Goal: Task Accomplishment & Management: Use online tool/utility

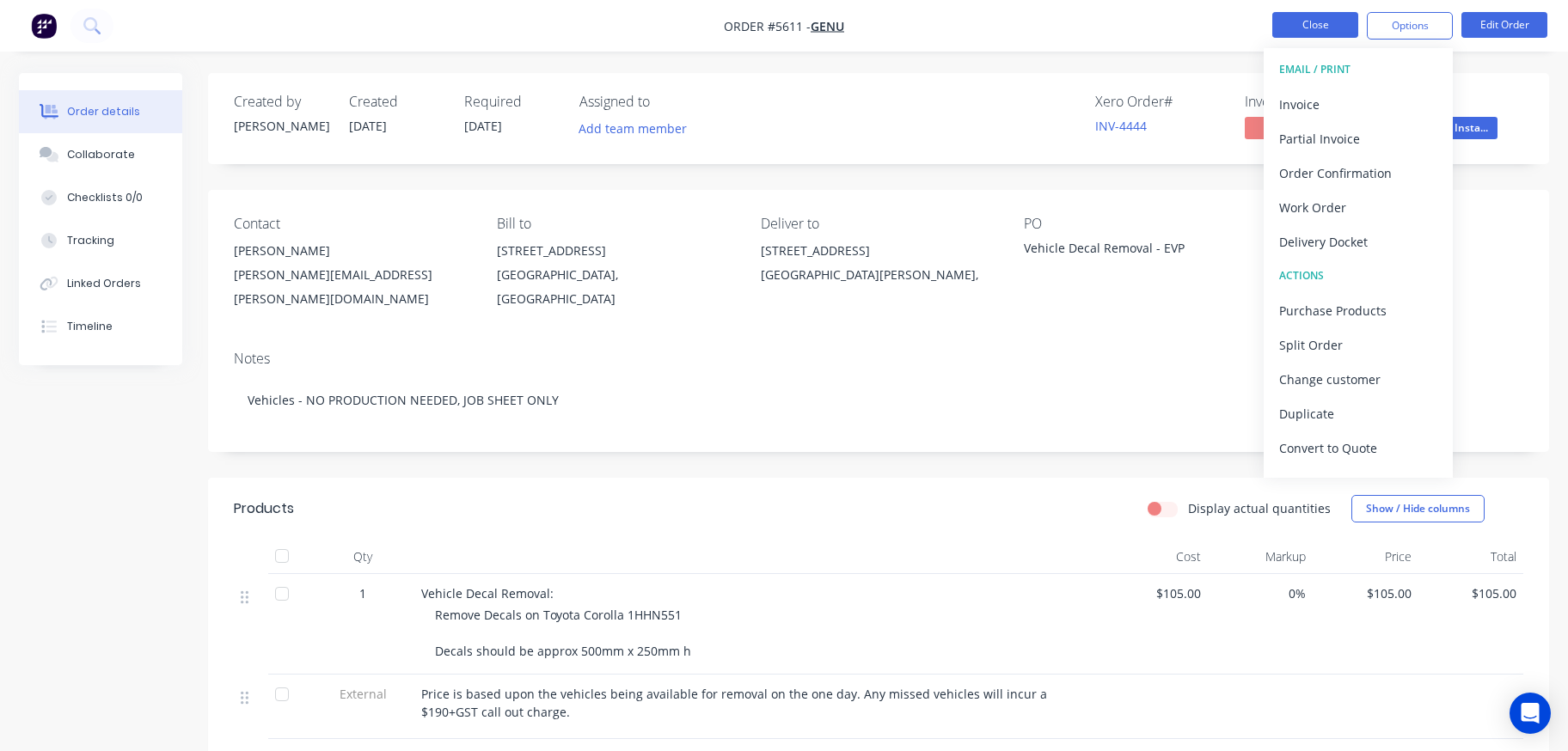
click at [1303, 35] on button "Close" at bounding box center [1314, 25] width 86 height 26
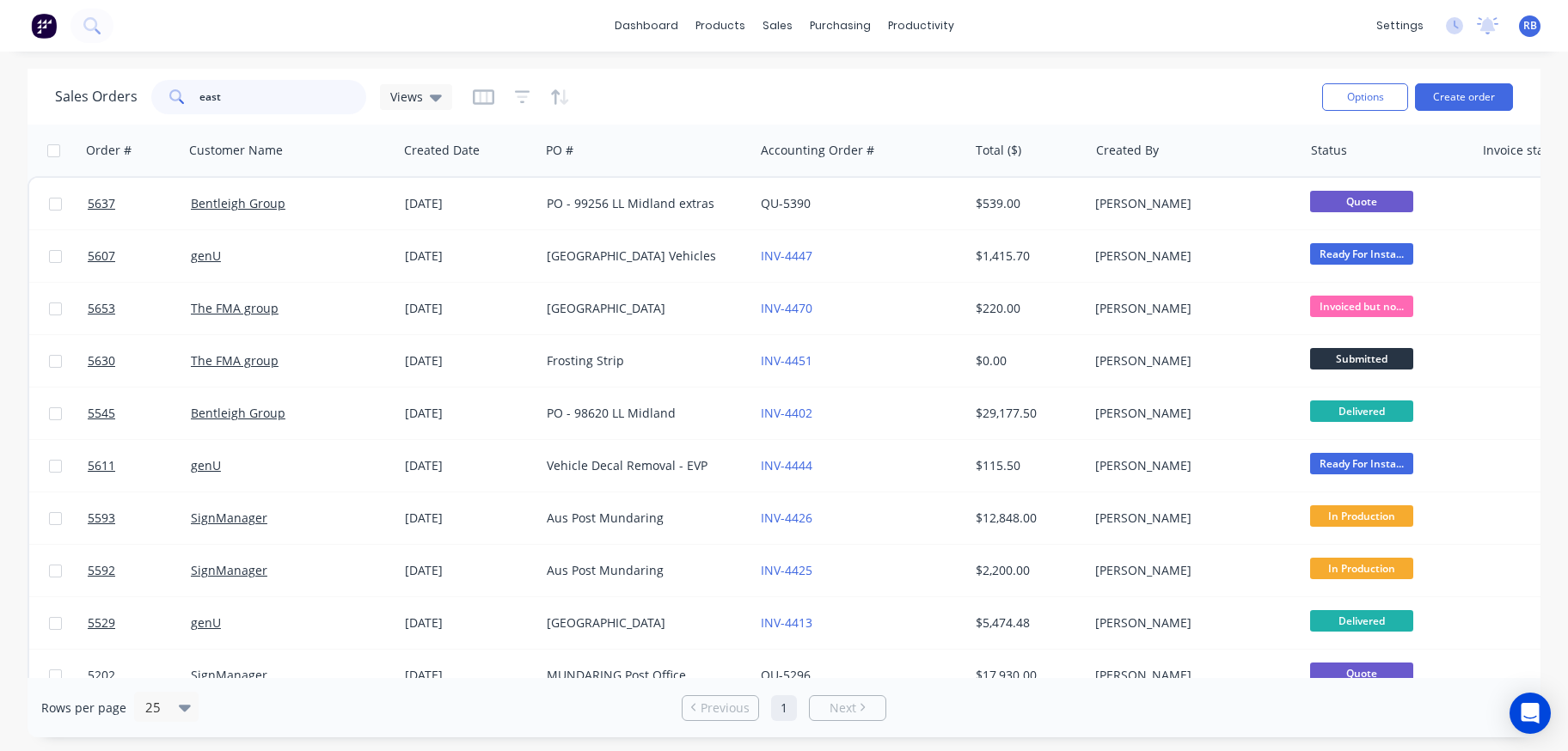
drag, startPoint x: 214, startPoint y: 99, endPoint x: 57, endPoint y: 93, distance: 157.1
click at [57, 93] on div "Sales Orders east Views" at bounding box center [254, 97] width 397 height 35
type input "[PERSON_NAME]"
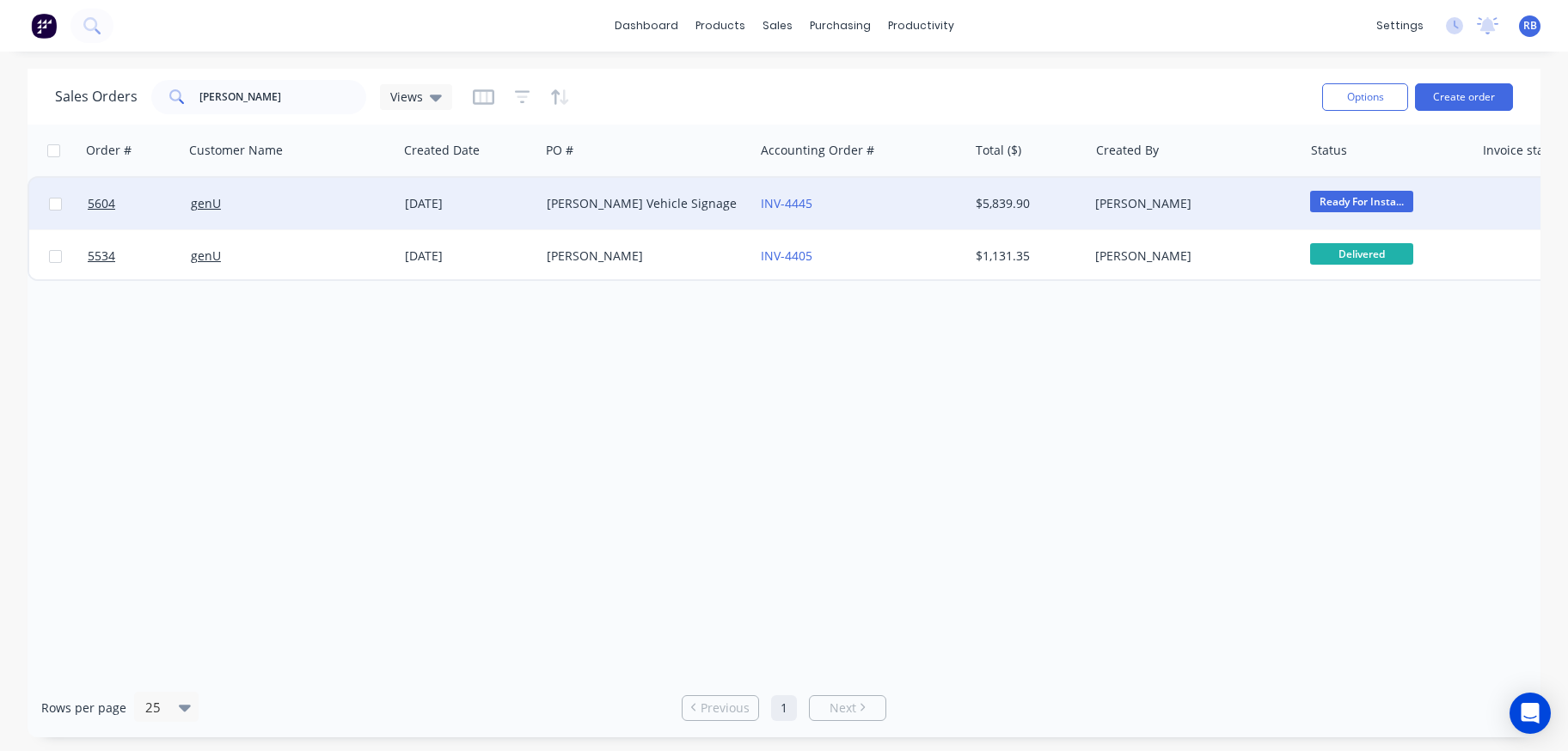
click at [594, 202] on div "[PERSON_NAME] Vehicle Signage" at bounding box center [642, 203] width 191 height 17
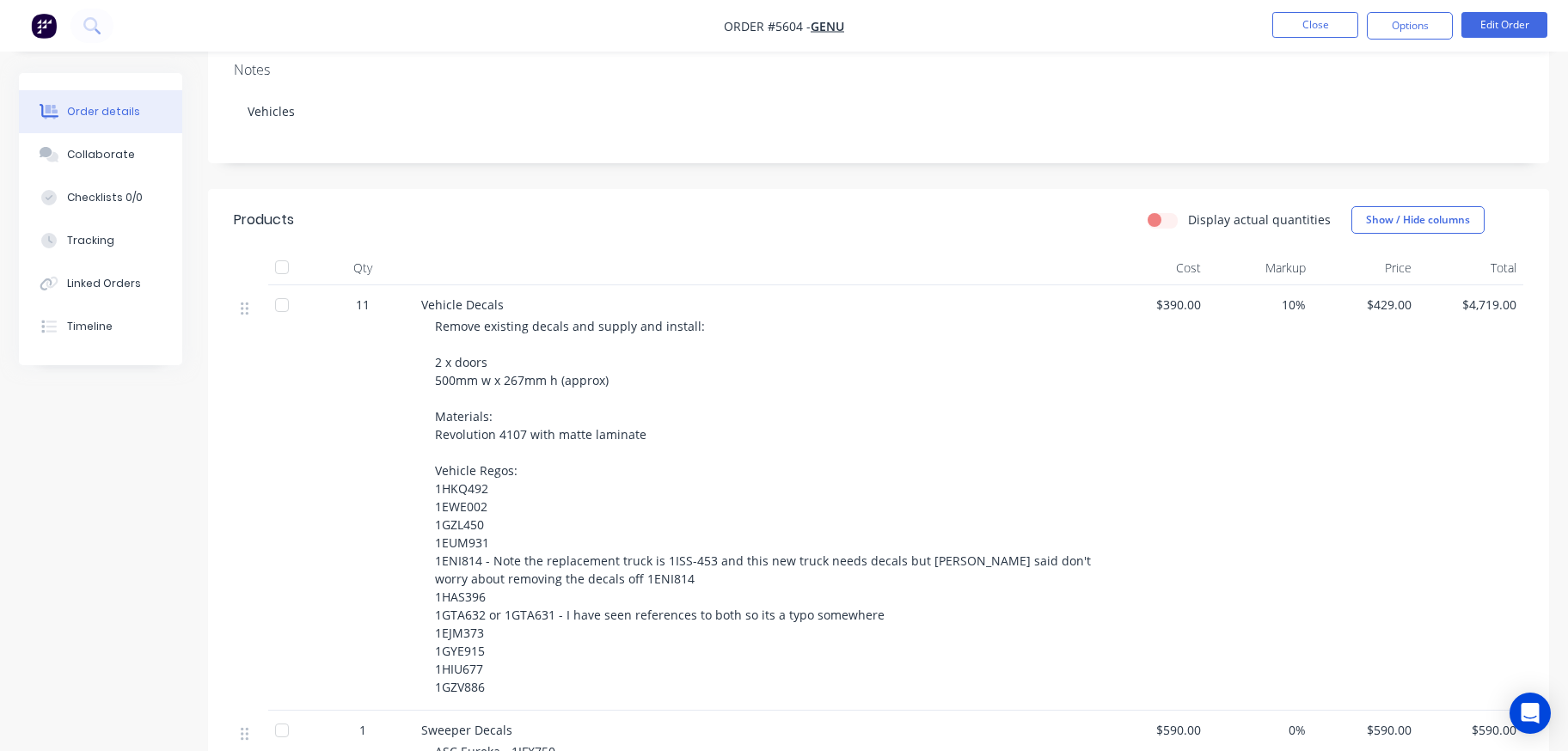
scroll to position [304, 0]
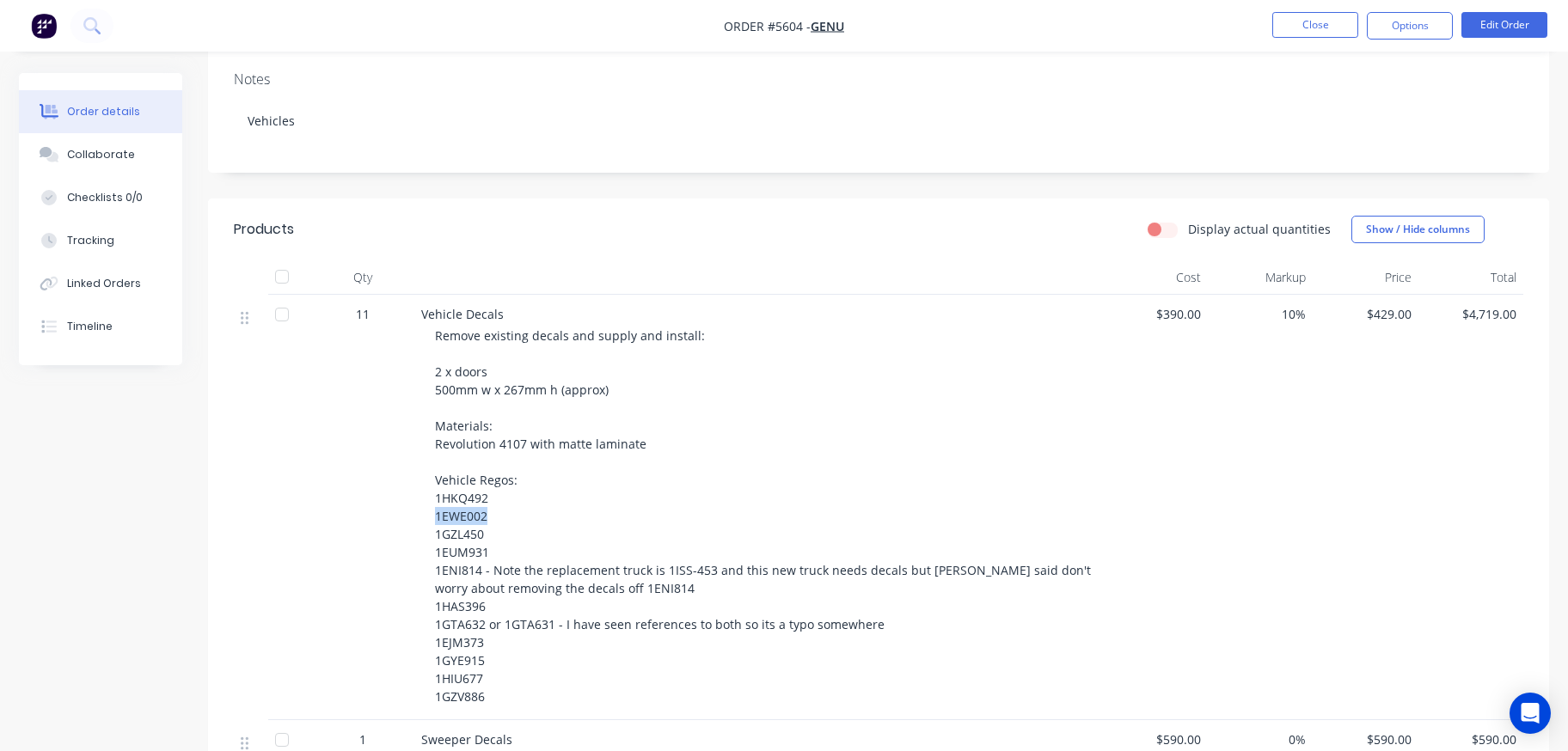
drag, startPoint x: 496, startPoint y: 493, endPoint x: 433, endPoint y: 491, distance: 63.0
click at [433, 491] on div "Vehicle Decals Remove existing decals and supply and install: 2 x doors 500mm w…" at bounding box center [758, 508] width 688 height 426
copy span "1EWE002"
drag, startPoint x: 488, startPoint y: 510, endPoint x: 429, endPoint y: 508, distance: 59.0
click at [429, 508] on div "Vehicle Decals Remove existing decals and supply and install: 2 x doors 500mm w…" at bounding box center [758, 508] width 688 height 426
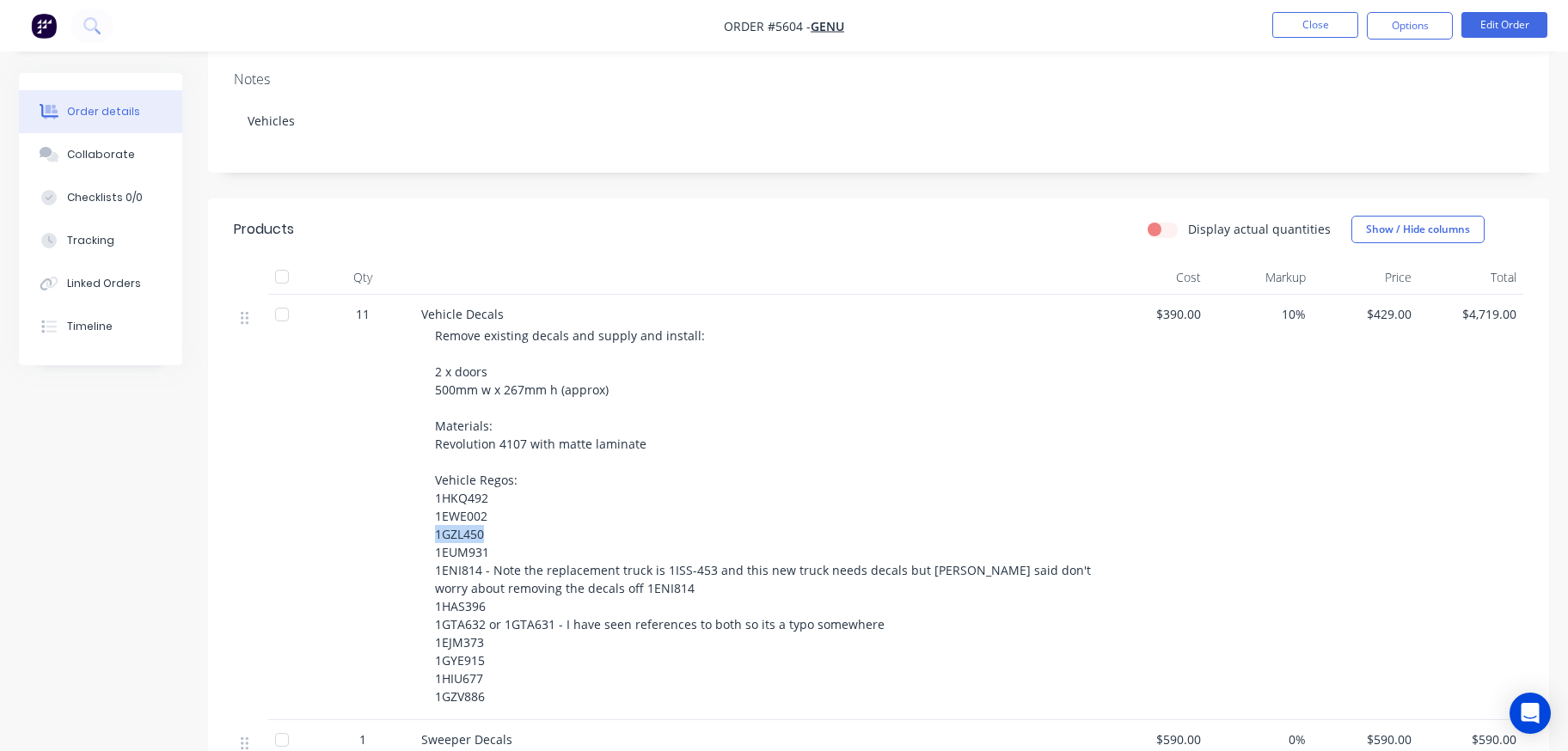
copy span "1GZL450"
drag, startPoint x: 481, startPoint y: 527, endPoint x: 425, endPoint y: 527, distance: 56.0
click at [425, 527] on div "Vehicle Decals Remove existing decals and supply and install: 2 x doors 500mm w…" at bounding box center [758, 508] width 688 height 426
copy span "1EUM931"
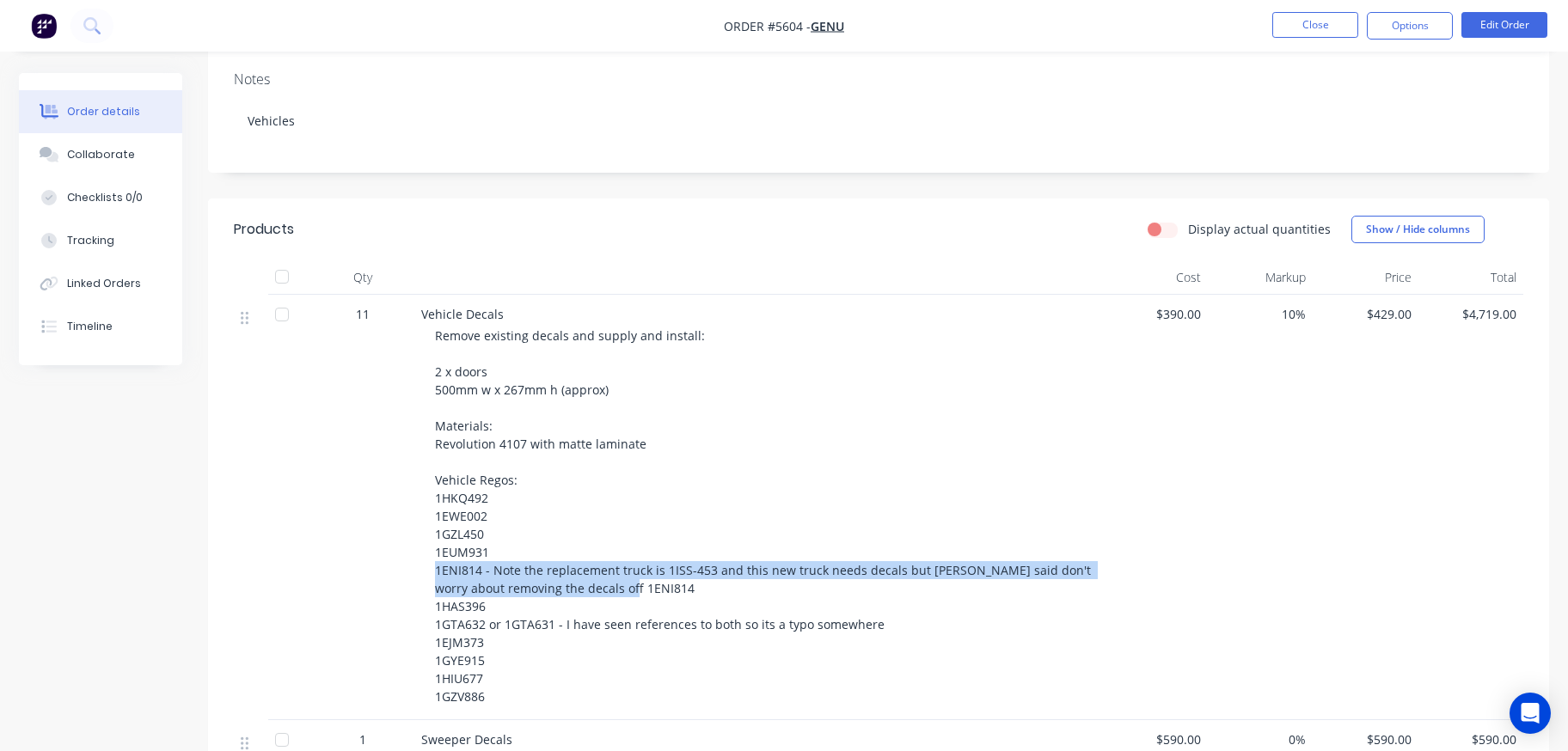
drag, startPoint x: 626, startPoint y: 561, endPoint x: 415, endPoint y: 551, distance: 211.2
click at [415, 551] on div "Vehicle Decals Remove existing decals and supply and install: 2 x doors 500mm w…" at bounding box center [758, 508] width 688 height 426
copy span "1ENI814 - Note the replacement truck is 1ISS-453 and this new truck needs decal…"
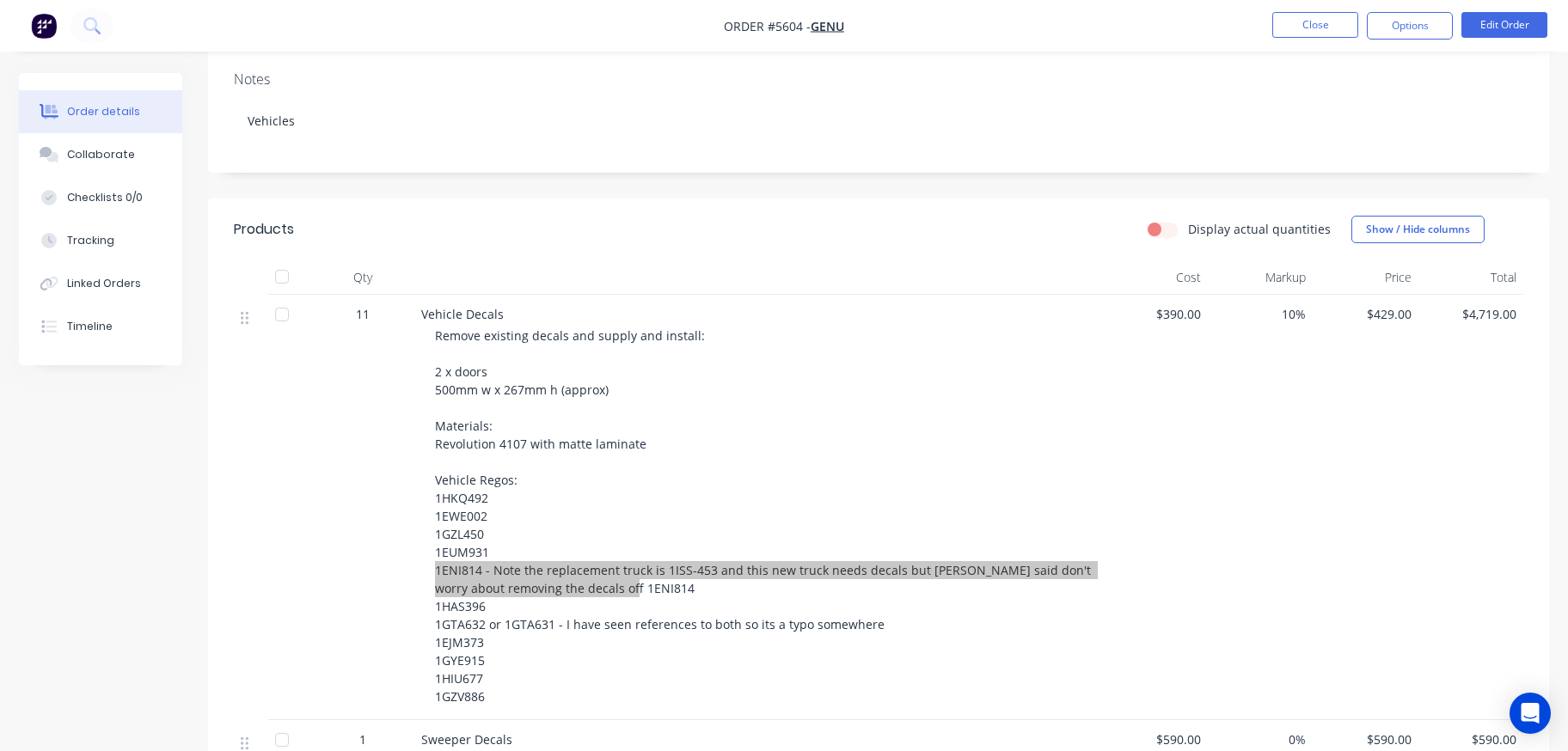
drag, startPoint x: 204, startPoint y: 375, endPoint x: 490, endPoint y: 580, distance: 351.9
click at [500, 569] on span "Remove existing decals and supply and install: 2 x doors 500mm w x 267mm h (app…" at bounding box center [765, 516] width 659 height 377
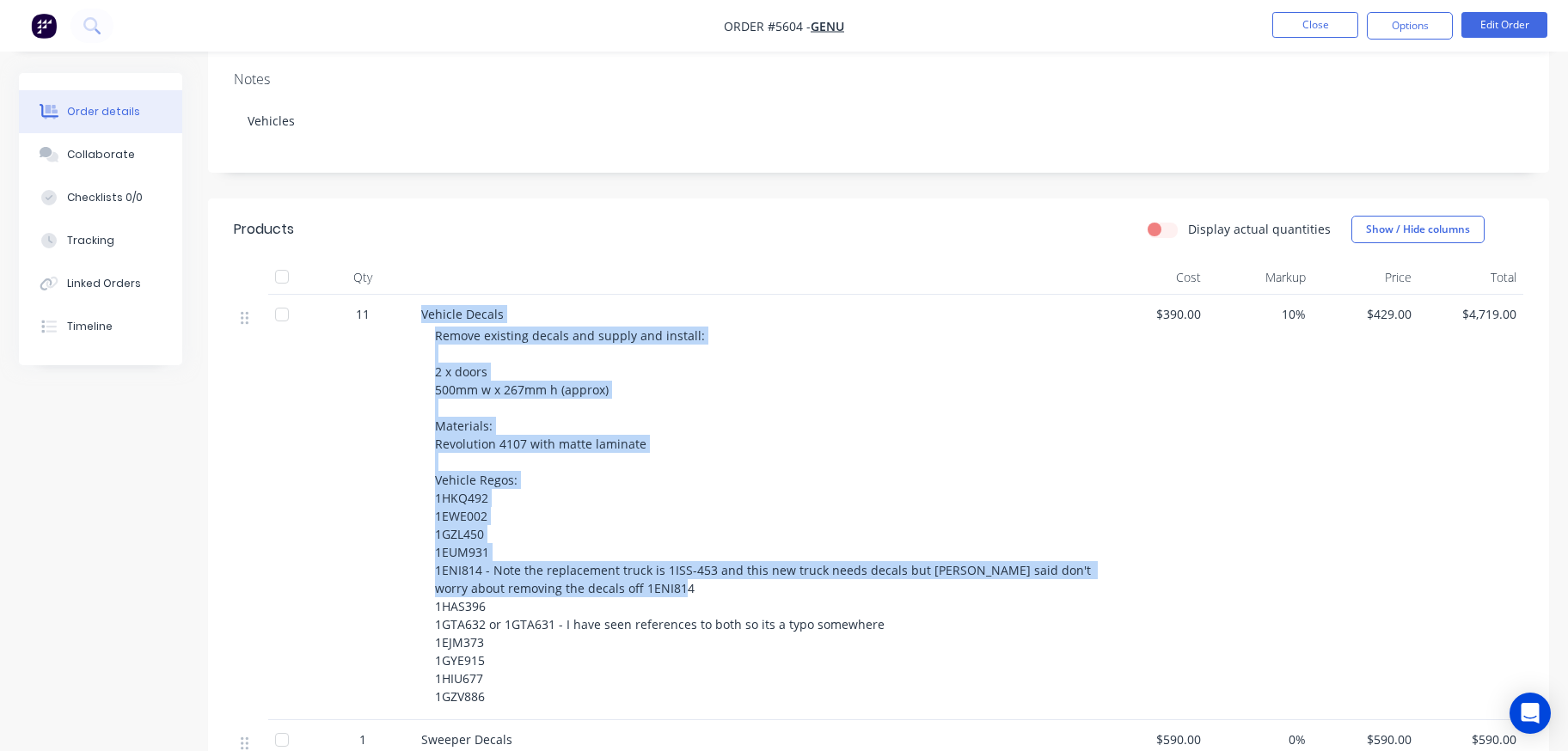
drag, startPoint x: 491, startPoint y: 581, endPoint x: 407, endPoint y: 581, distance: 84.0
click at [407, 581] on div "11 Vehicle Decals Remove existing decals and supply and install: 2 x doors 500m…" at bounding box center [878, 508] width 1289 height 426
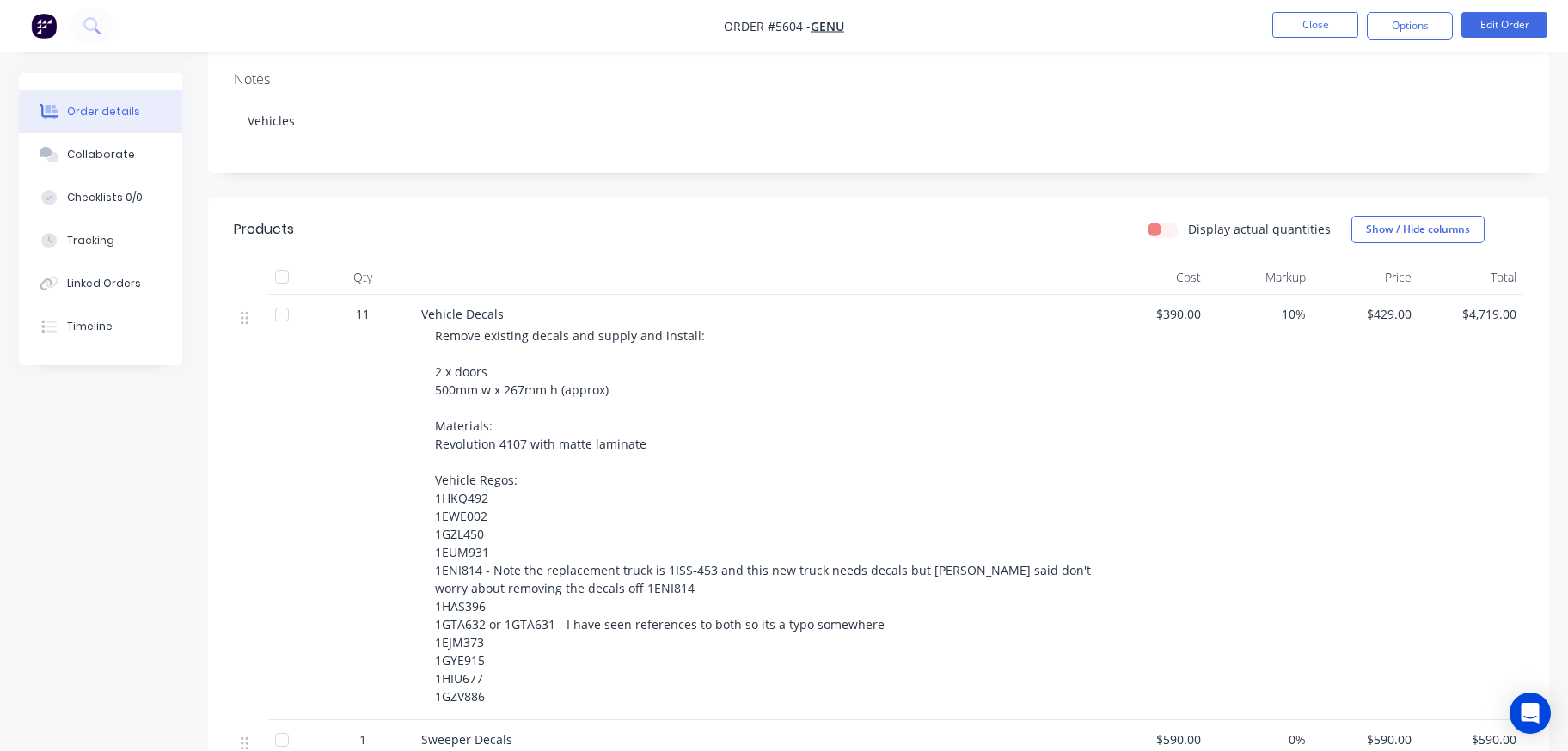
click at [497, 576] on div "Remove existing decals and supply and install: 2 x doors 500mm w x 267mm h (app…" at bounding box center [765, 516] width 660 height 379
drag, startPoint x: 490, startPoint y: 582, endPoint x: 419, endPoint y: 582, distance: 71.0
click at [419, 582] on div "Vehicle Decals Remove existing decals and supply and install: 2 x doors 500mm w…" at bounding box center [758, 508] width 688 height 426
copy span "1HAS396"
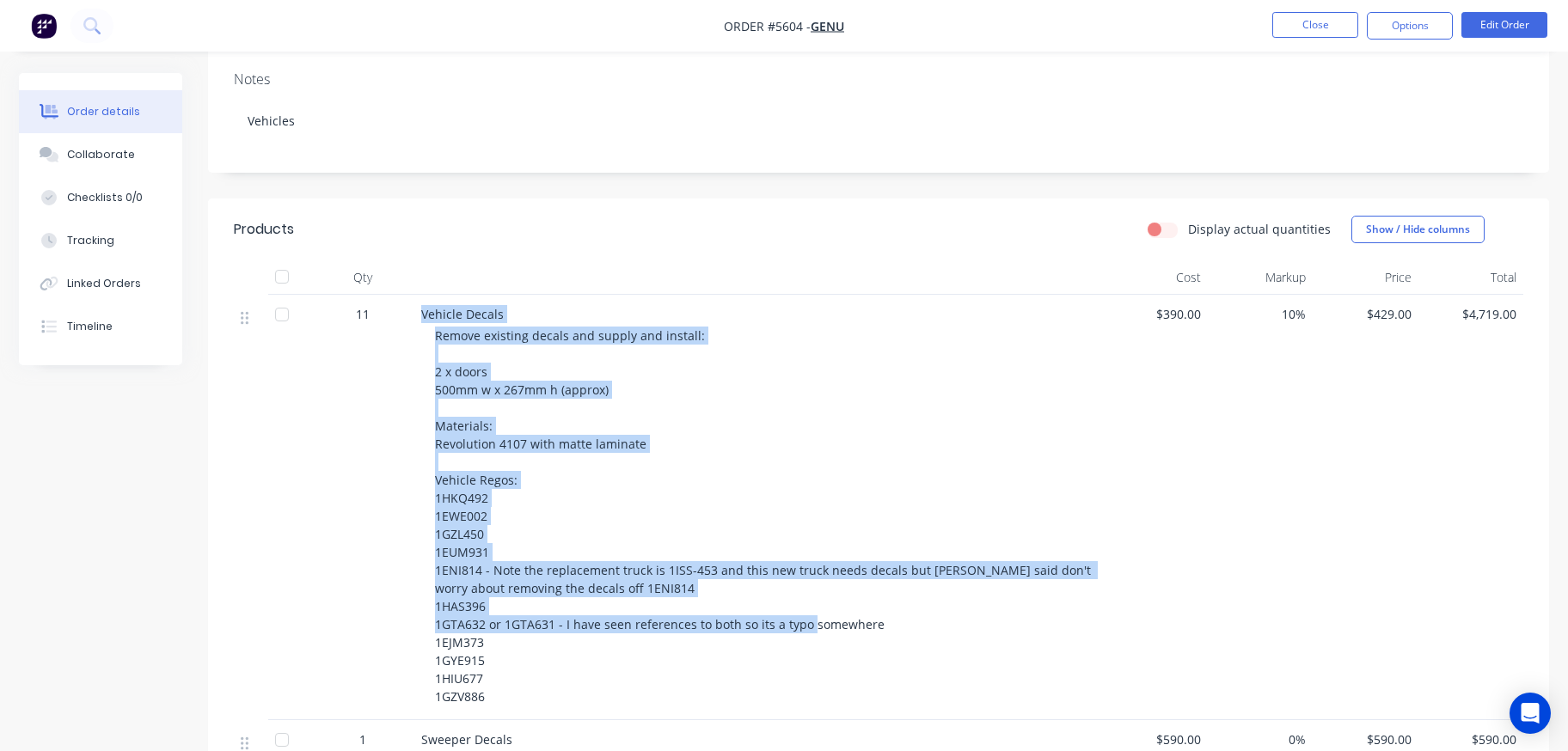
drag, startPoint x: 878, startPoint y: 598, endPoint x: 412, endPoint y: 598, distance: 466.0
click at [412, 598] on div "11 Vehicle Decals Remove existing decals and supply and install: 2 x doors 500m…" at bounding box center [878, 508] width 1289 height 426
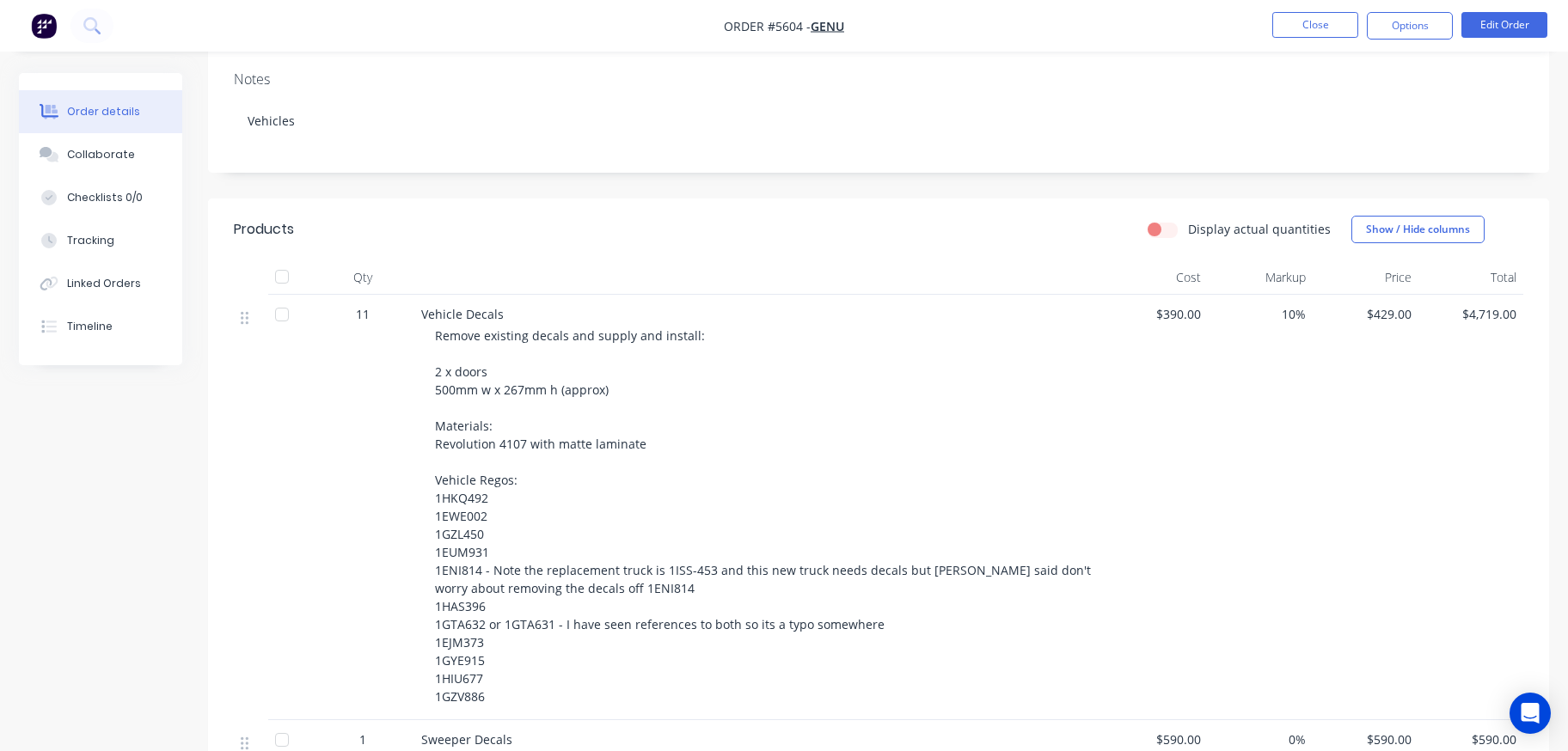
click at [449, 598] on span "Remove existing decals and supply and install: 2 x doors 500mm w x 267mm h (app…" at bounding box center [765, 516] width 659 height 377
drag, startPoint x: 435, startPoint y: 600, endPoint x: 878, endPoint y: 600, distance: 443.0
click at [878, 600] on div "Remove existing decals and supply and install: 2 x doors 500mm w x 267mm h (app…" at bounding box center [765, 516] width 660 height 379
copy span "1GTA632 or 1GTA631 - I have seen references to both so its a typo somewhere"
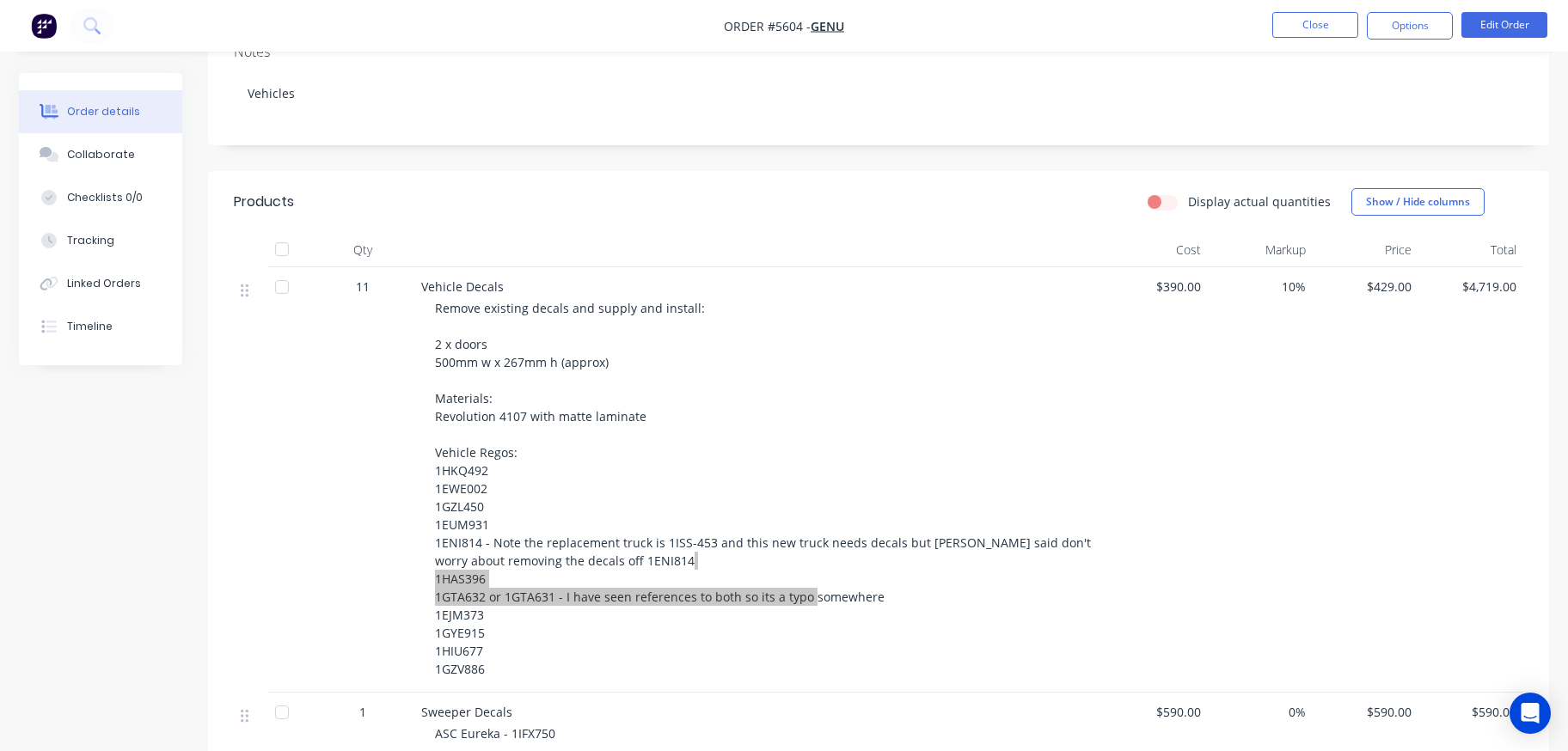
scroll to position [363, 0]
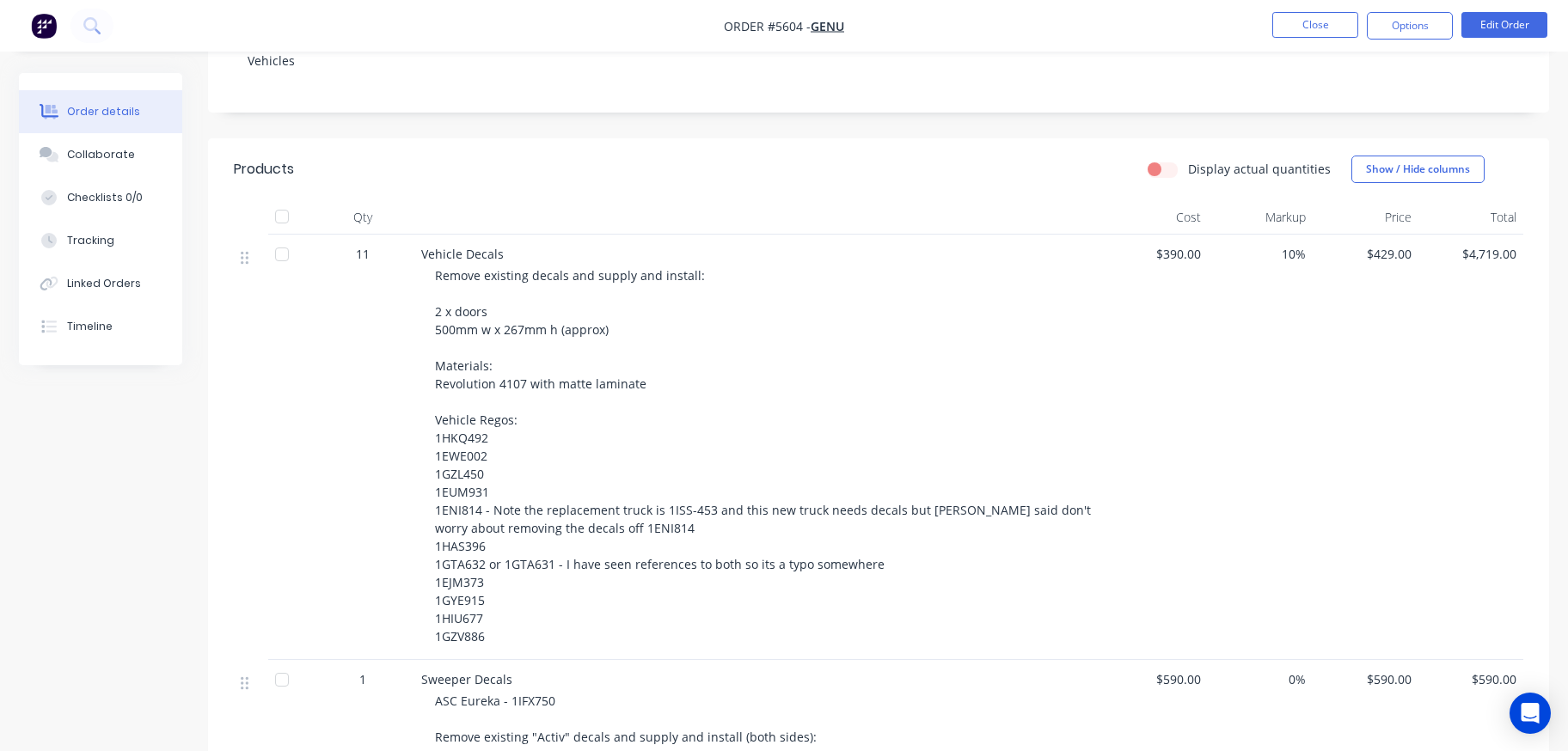
click at [442, 562] on span "Remove existing decals and supply and install: 2 x doors 500mm w x 267mm h (app…" at bounding box center [765, 456] width 659 height 377
drag, startPoint x: 485, startPoint y: 560, endPoint x: 437, endPoint y: 560, distance: 48.0
click at [437, 560] on div "Remove existing decals and supply and install: 2 x doors 500mm w x 267mm h (app…" at bounding box center [765, 456] width 660 height 379
copy span "1EJM373"
drag, startPoint x: 487, startPoint y: 576, endPoint x: 420, endPoint y: 576, distance: 67.0
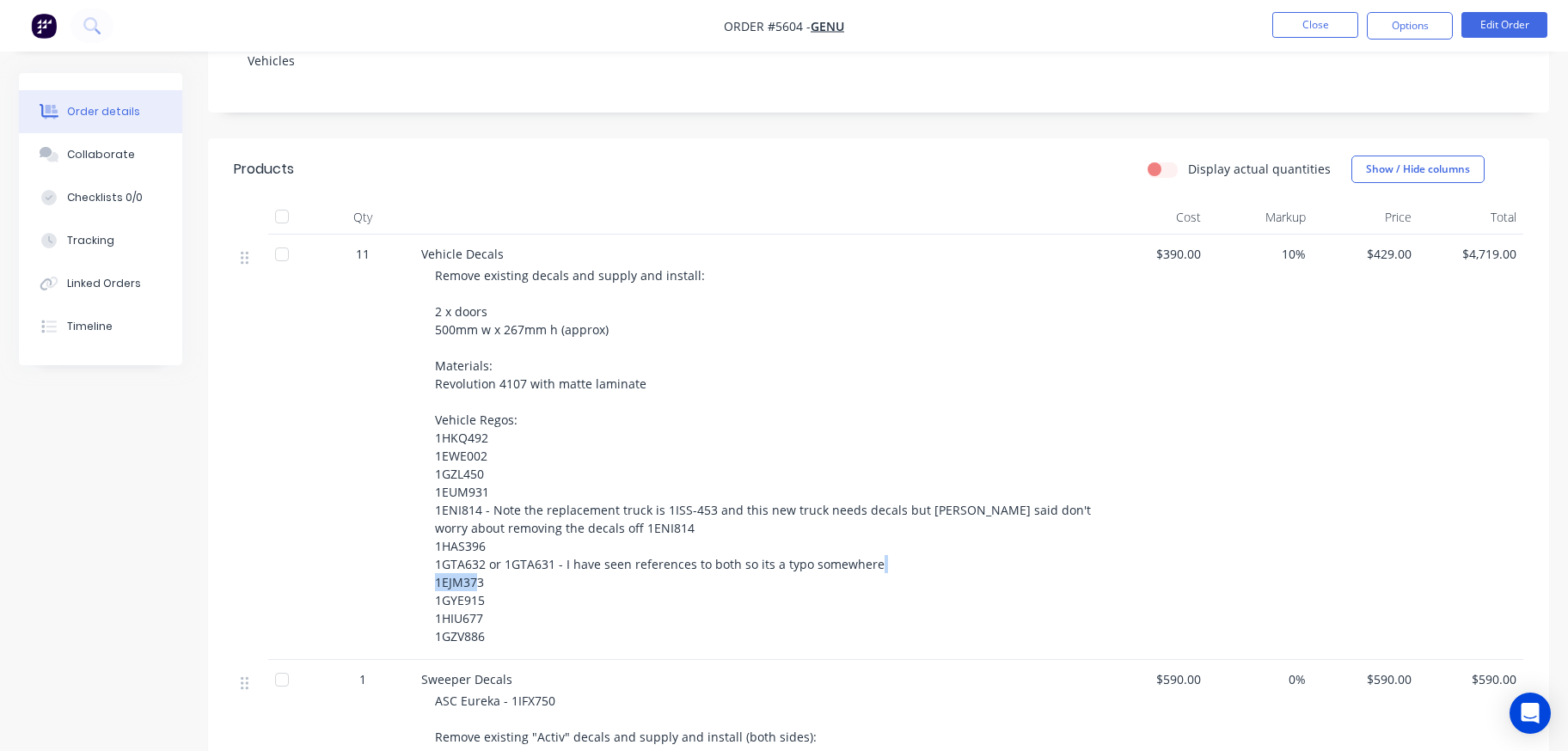
click at [420, 576] on div "Vehicle Decals Remove existing decals and supply and install: 2 x doors 500mm w…" at bounding box center [758, 447] width 688 height 426
copy span "1GYE915"
drag, startPoint x: 490, startPoint y: 594, endPoint x: 421, endPoint y: 593, distance: 69.0
click at [421, 593] on div "Vehicle Decals Remove existing decals and supply and install: 2 x doors 500mm w…" at bounding box center [758, 447] width 688 height 426
copy span "1HIU677"
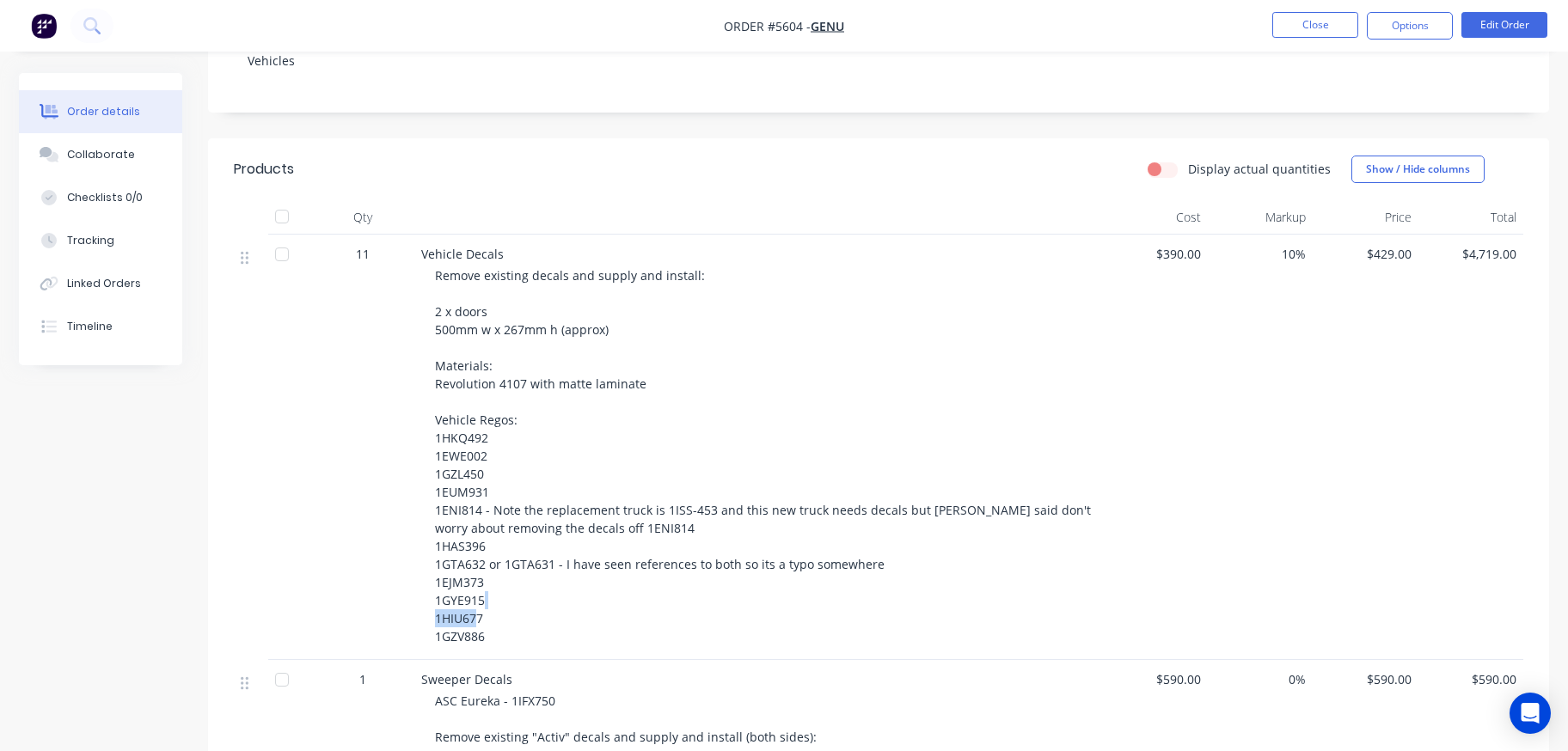
drag, startPoint x: 489, startPoint y: 611, endPoint x: 421, endPoint y: 611, distance: 68.0
click at [421, 611] on div "Vehicle Decals Remove existing decals and supply and install: 2 x doors 500mm w…" at bounding box center [758, 447] width 688 height 426
copy span "1GZV886"
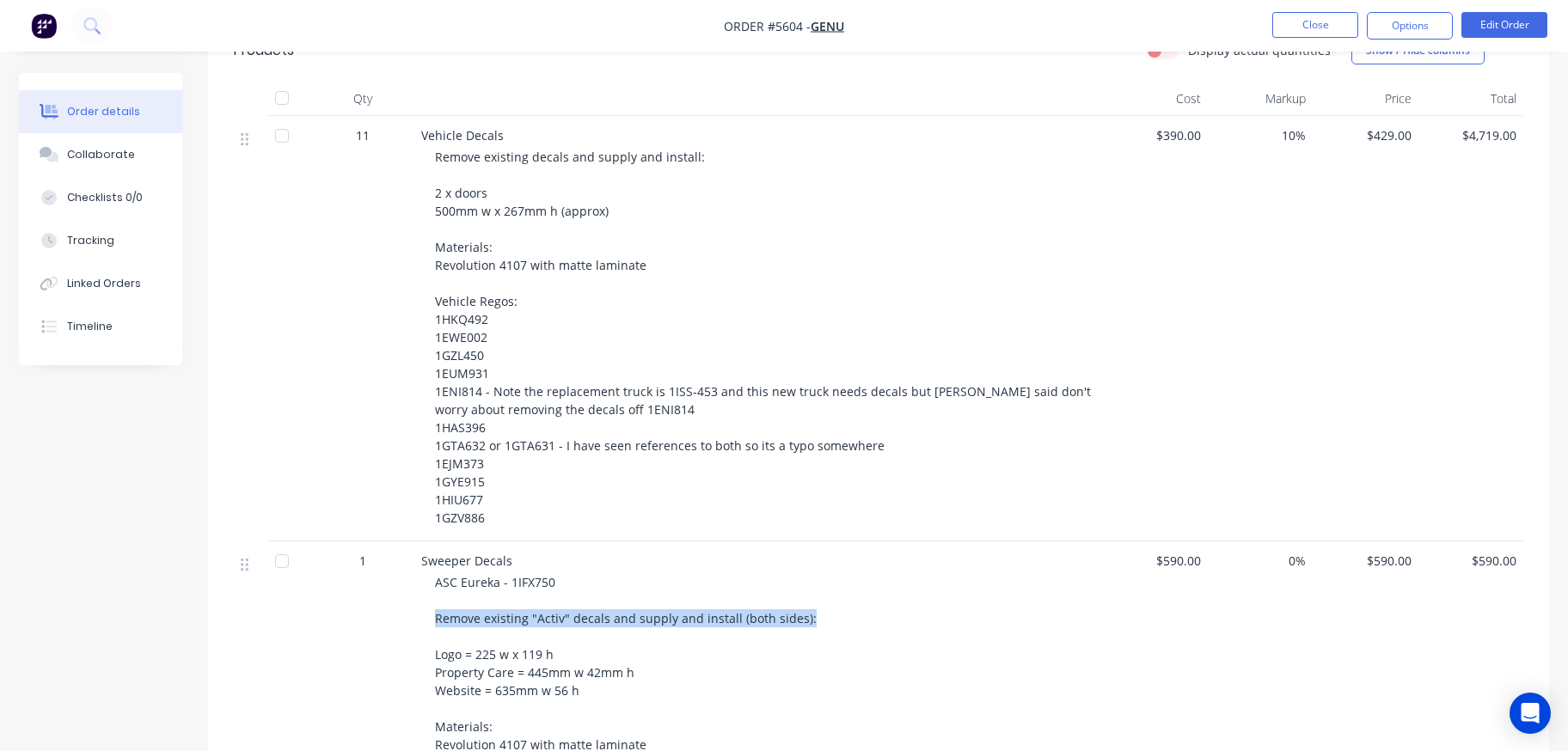
drag, startPoint x: 827, startPoint y: 595, endPoint x: 418, endPoint y: 593, distance: 409.0
click at [418, 593] on div "Sweeper Decals ASC Eureka - 1IFX750 Remove existing "Activ" decals and supply a…" at bounding box center [758, 655] width 688 height 227
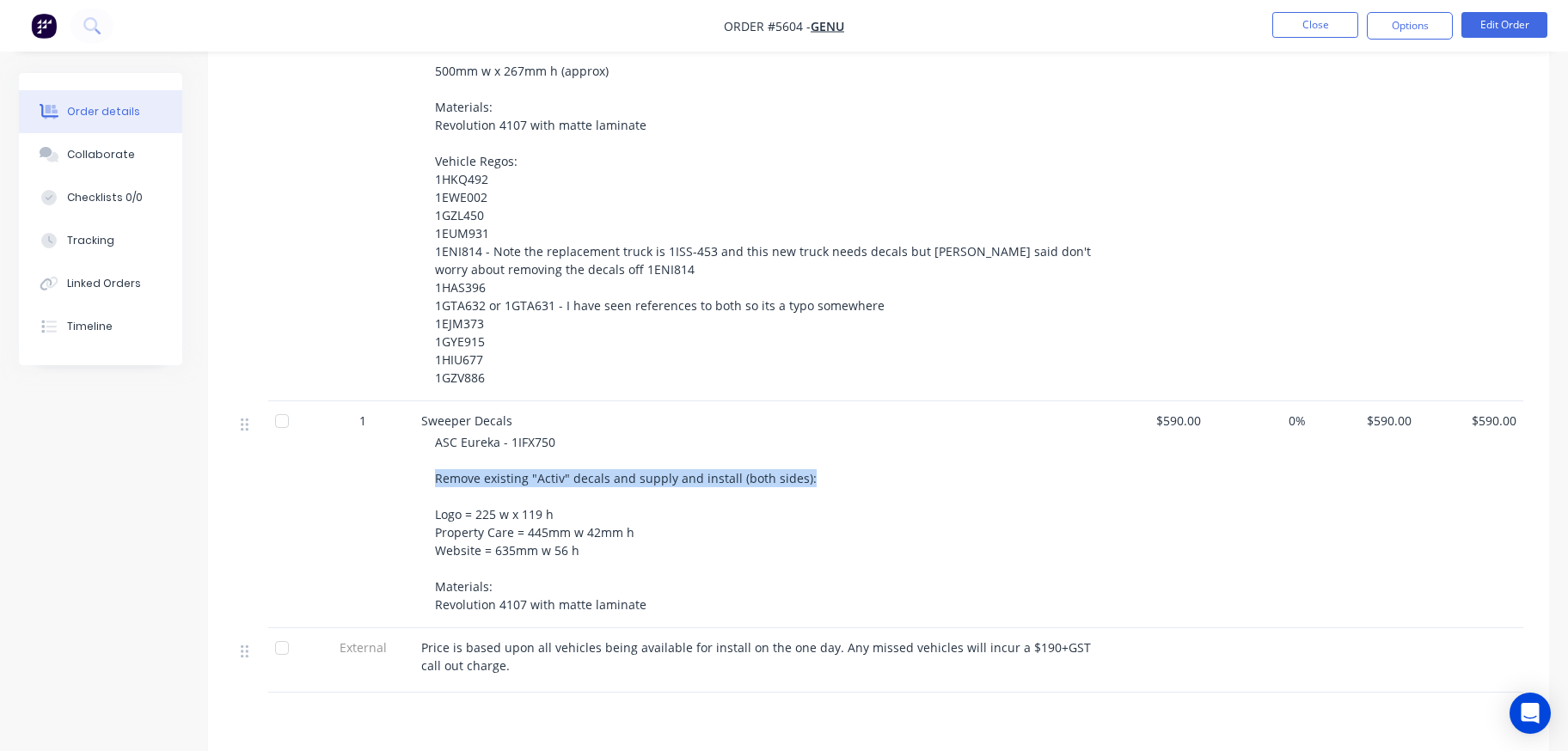
scroll to position [643, 0]
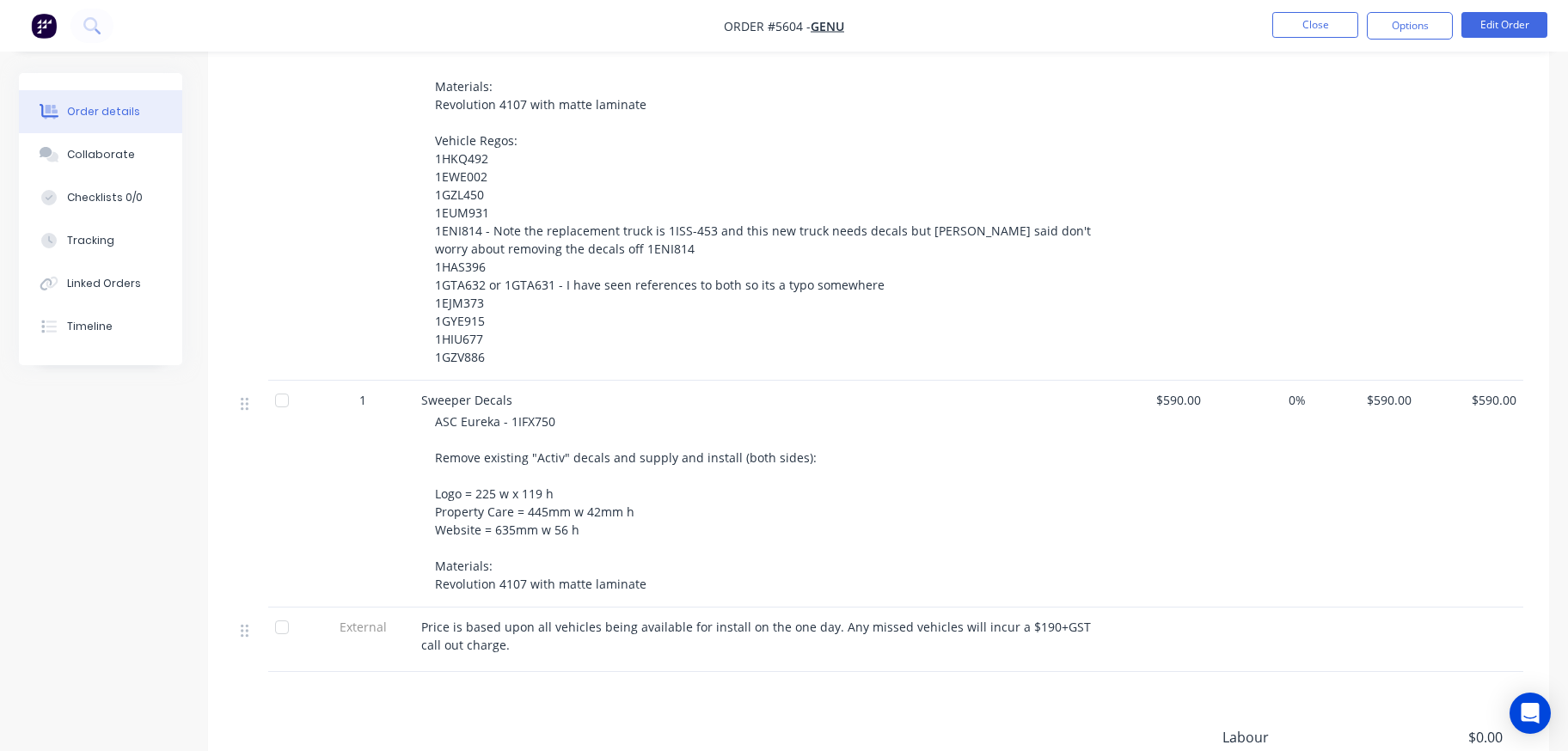
click at [533, 532] on div "ASC Eureka - 1IFX750 Remove existing "Activ" decals and supply and install (bot…" at bounding box center [765, 503] width 660 height 181
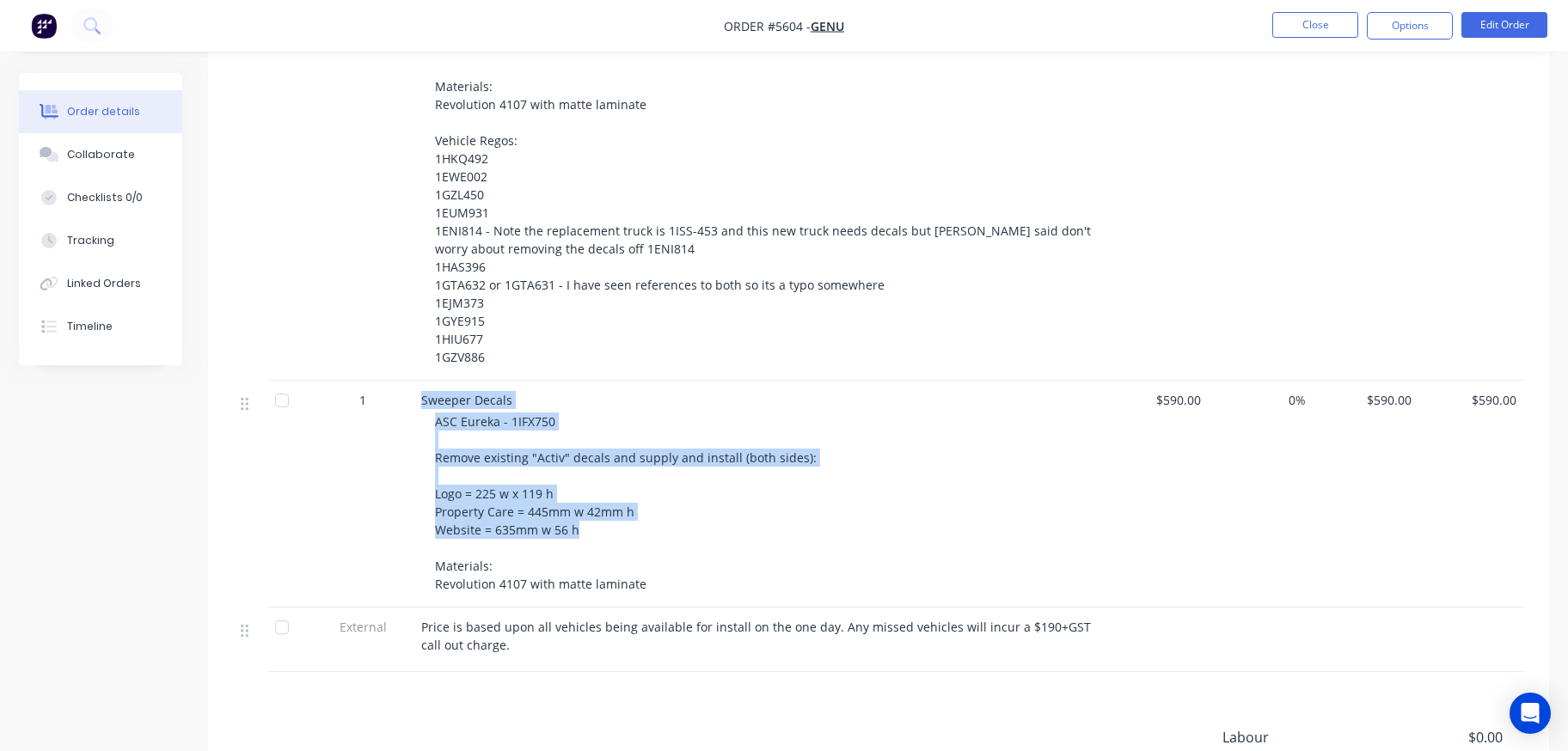
drag, startPoint x: 592, startPoint y: 511, endPoint x: 423, endPoint y: 371, distance: 219.5
click at [423, 381] on div "Sweeper Decals ASC Eureka - 1IFX750 Remove existing "Activ" decals and supply a…" at bounding box center [758, 494] width 688 height 227
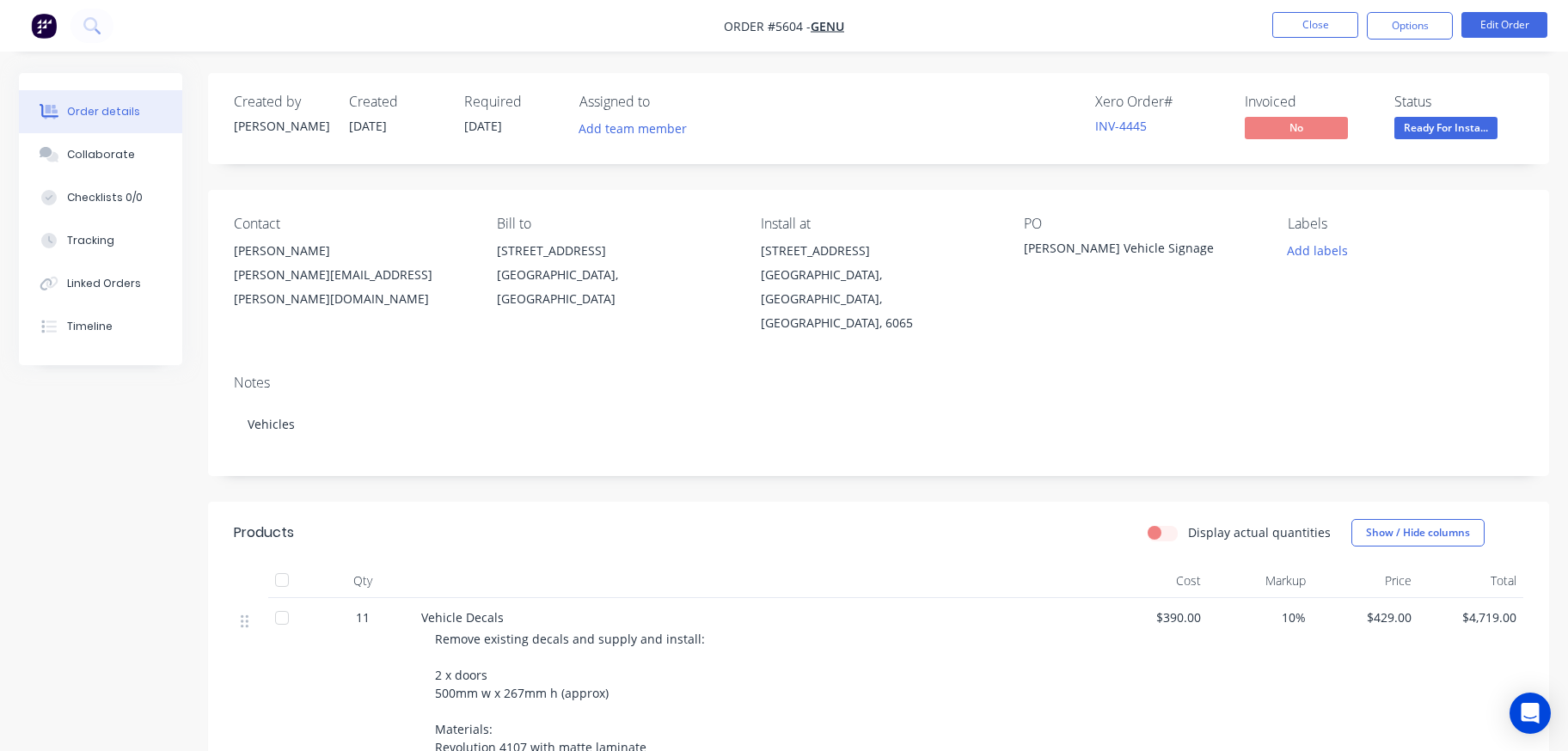
scroll to position [0, 0]
click at [1303, 23] on button "Close" at bounding box center [1314, 25] width 86 height 26
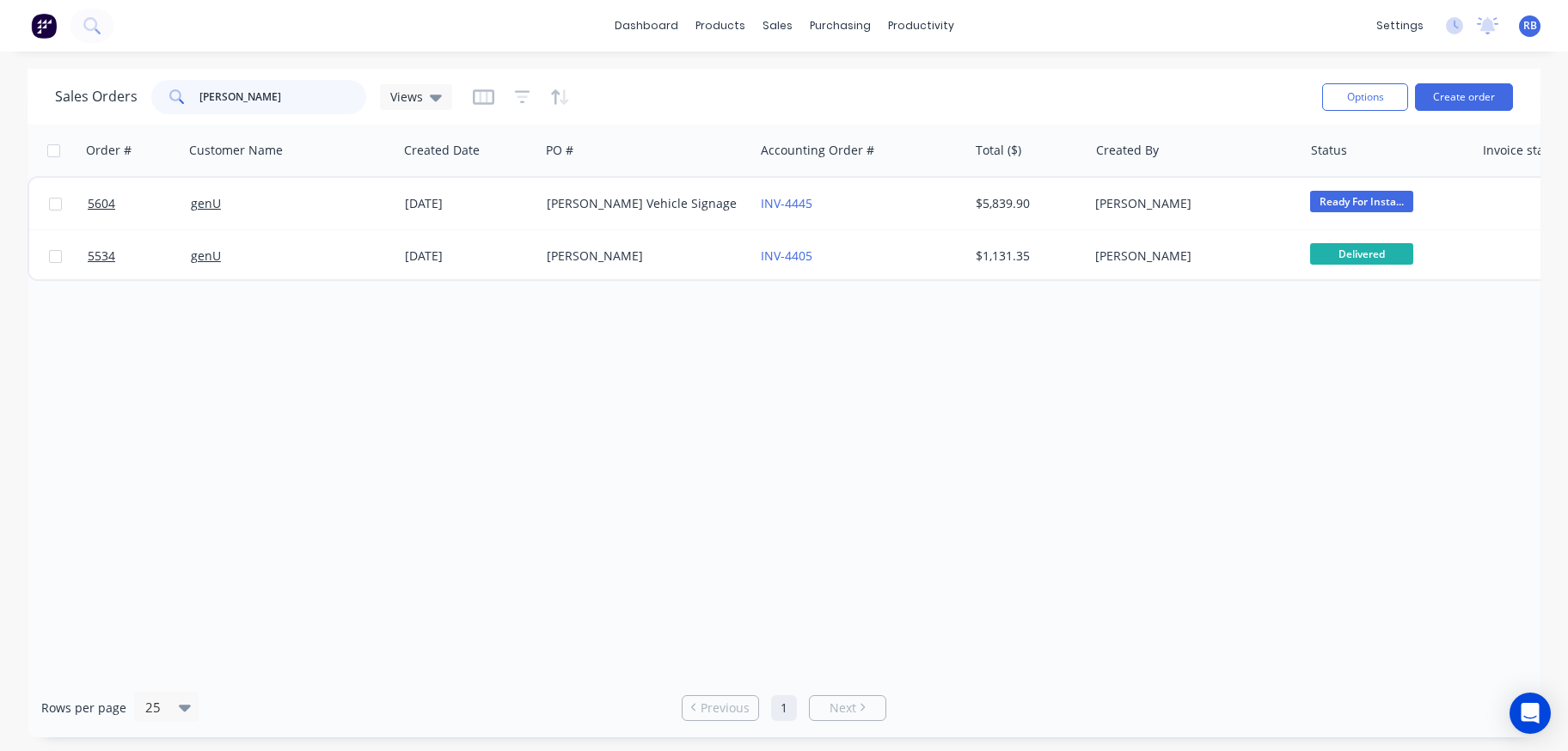
drag, startPoint x: 254, startPoint y: 95, endPoint x: 108, endPoint y: 94, distance: 146.0
click at [114, 94] on div "Sales Orders [PERSON_NAME] Views" at bounding box center [254, 97] width 397 height 35
type input "[PERSON_NAME]"
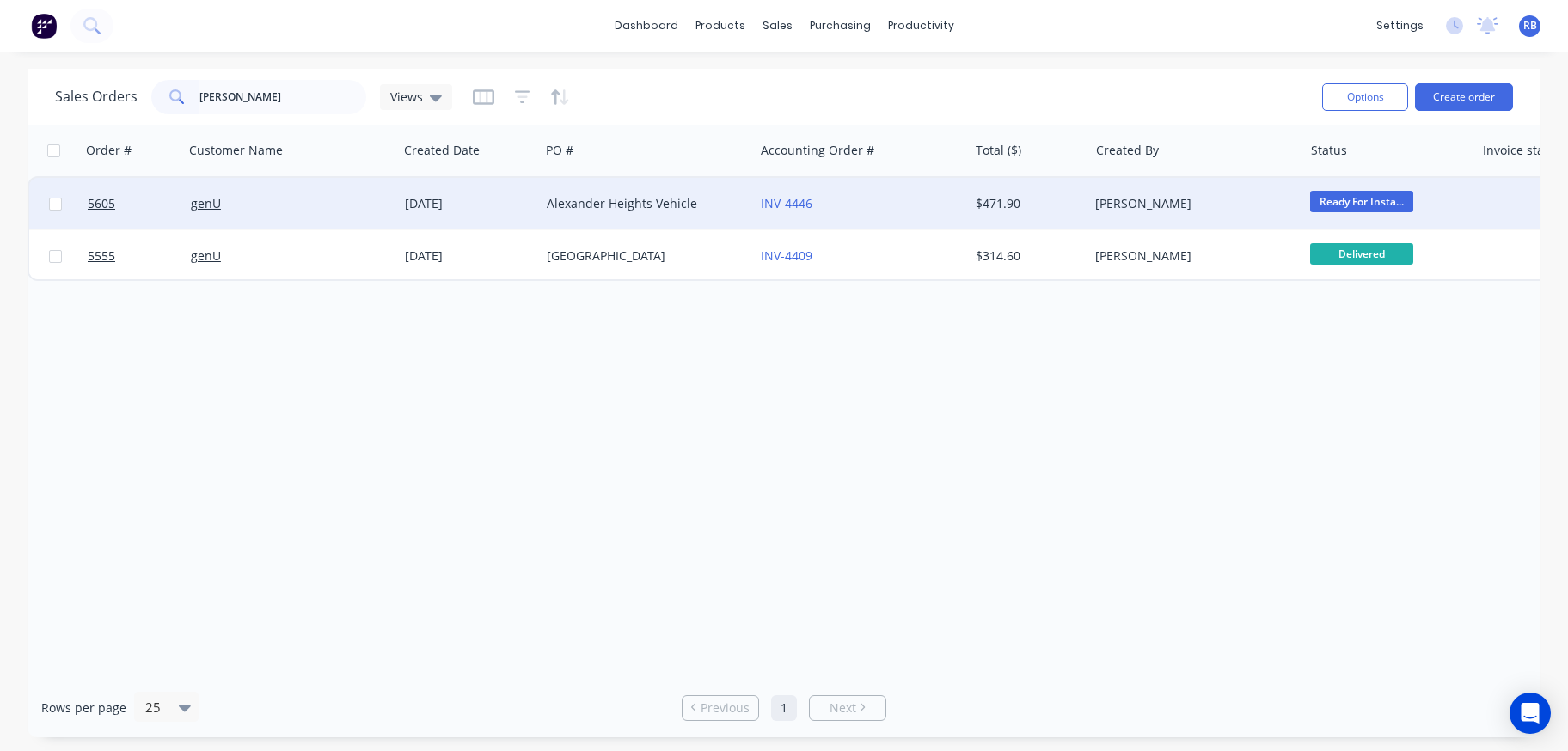
click at [550, 207] on div "Alexander Heights Vehicle" at bounding box center [642, 203] width 191 height 17
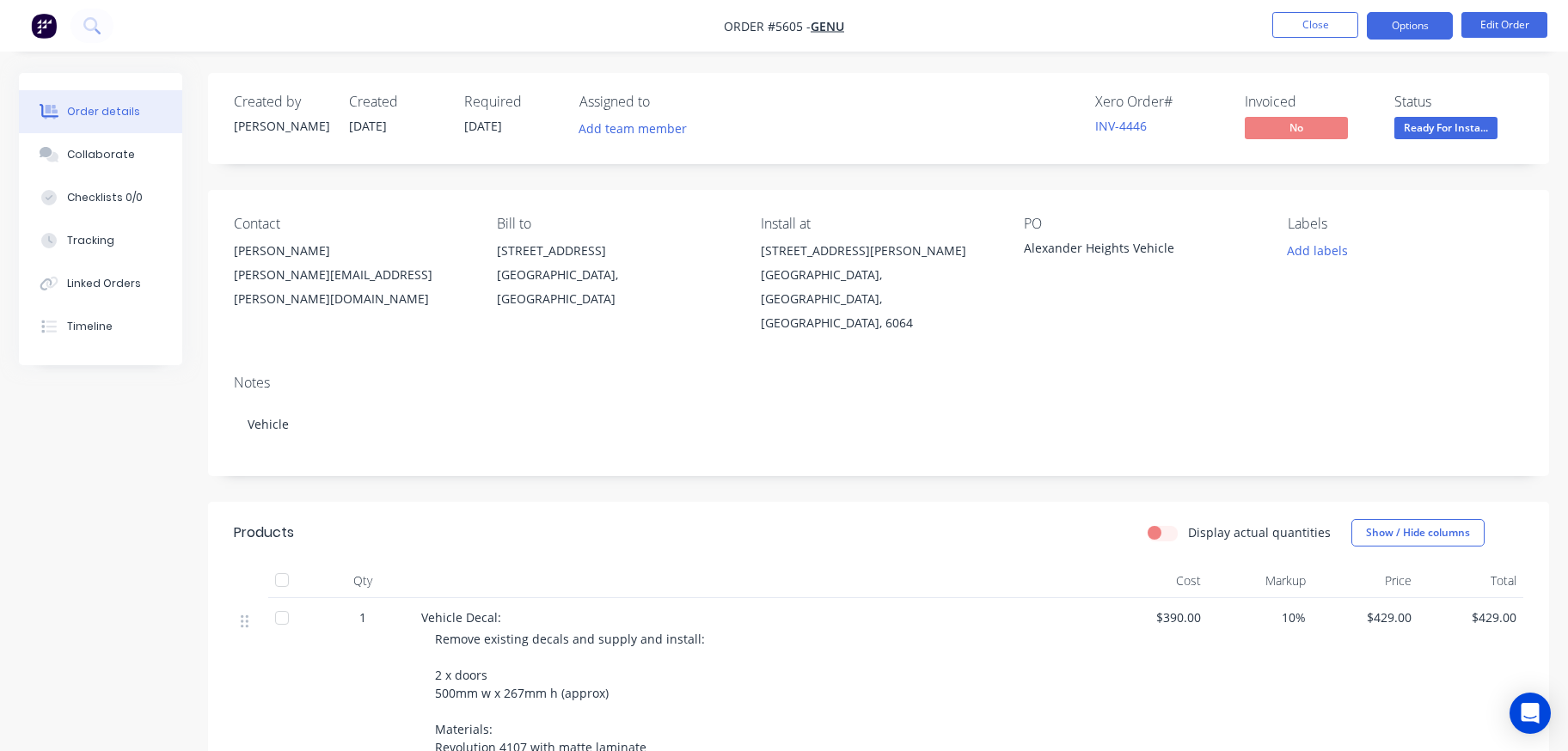
click at [1406, 27] on button "Options" at bounding box center [1409, 26] width 86 height 28
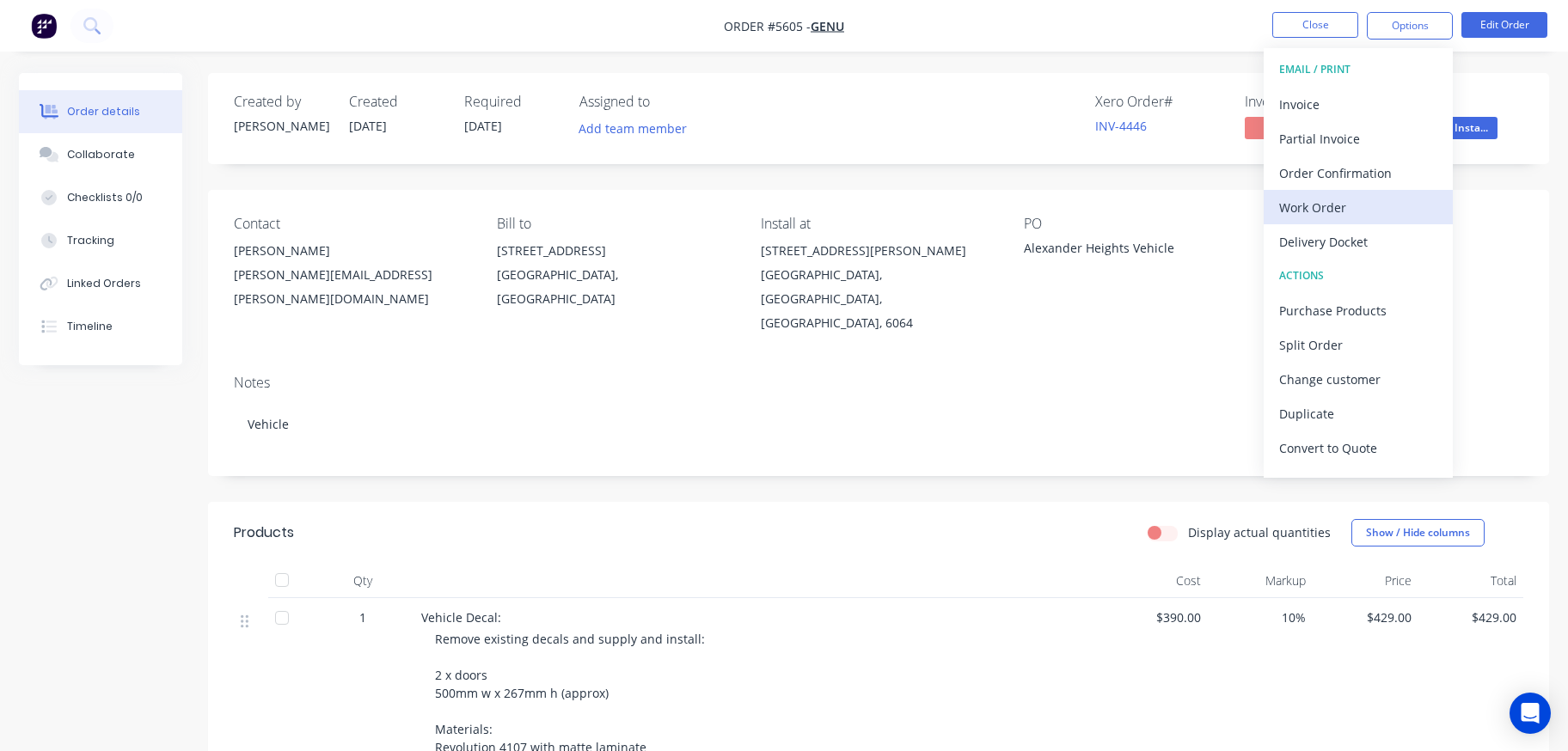
click at [1331, 207] on div "Work Order" at bounding box center [1358, 207] width 158 height 25
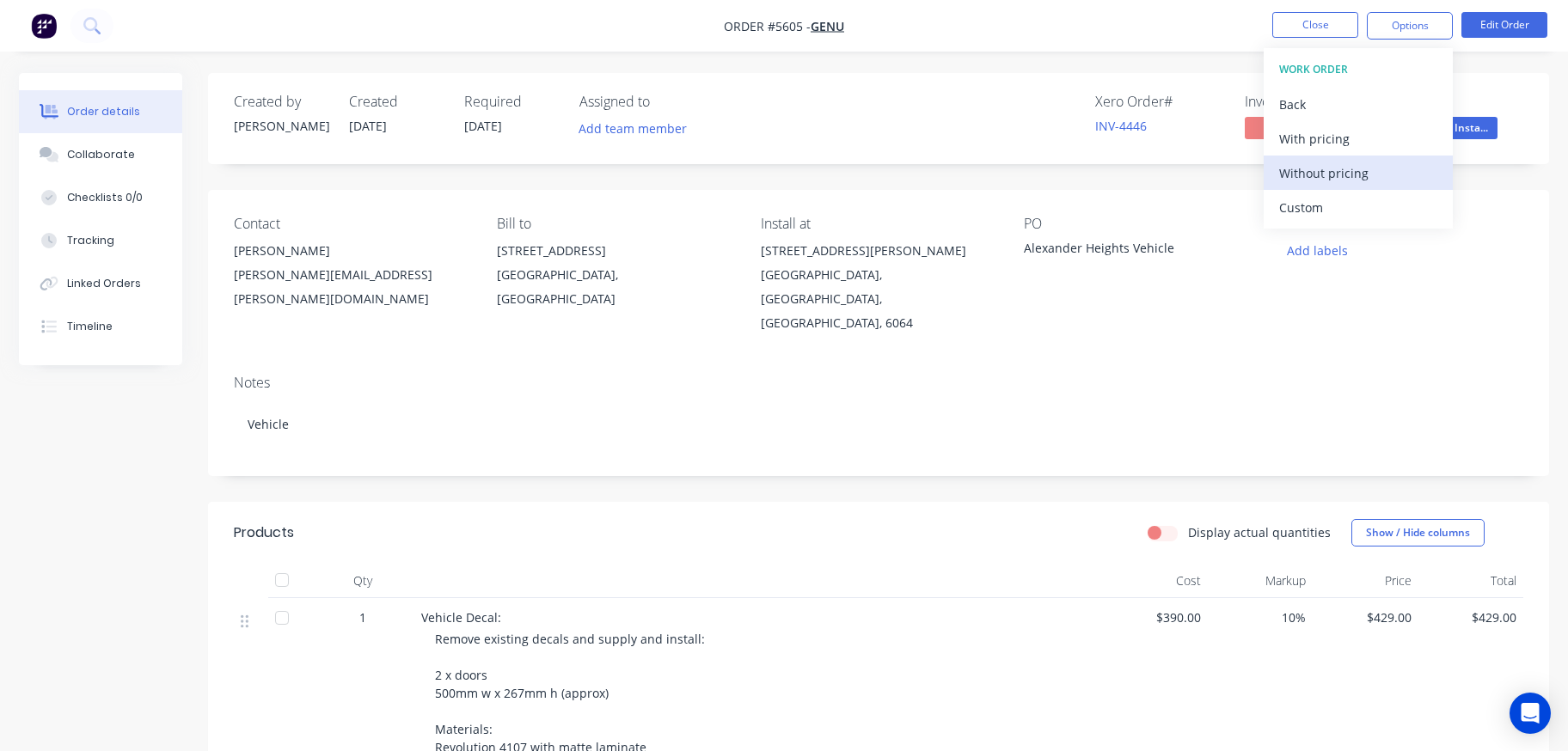
click at [1327, 175] on div "Without pricing" at bounding box center [1358, 173] width 158 height 25
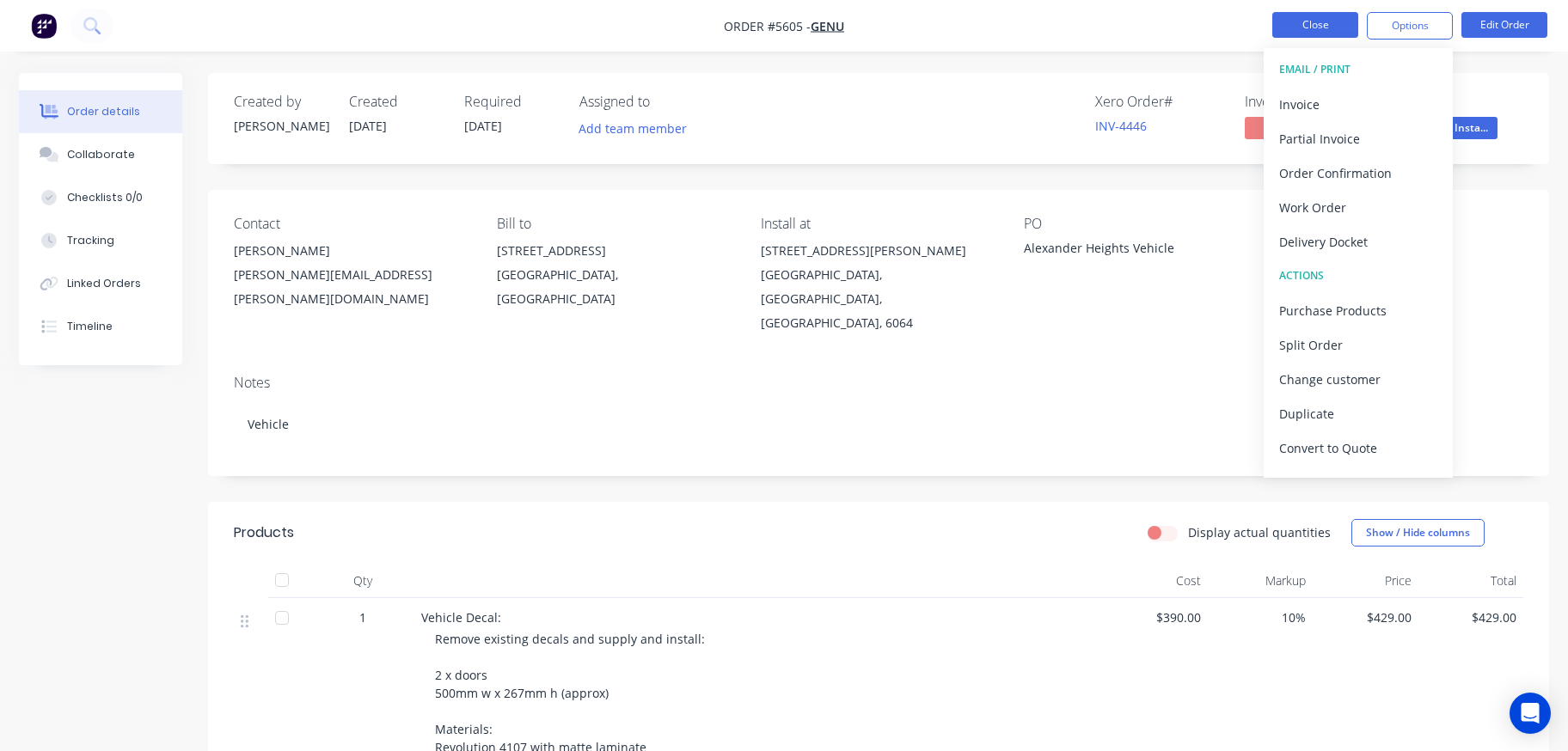
click at [1317, 21] on button "Close" at bounding box center [1314, 25] width 86 height 26
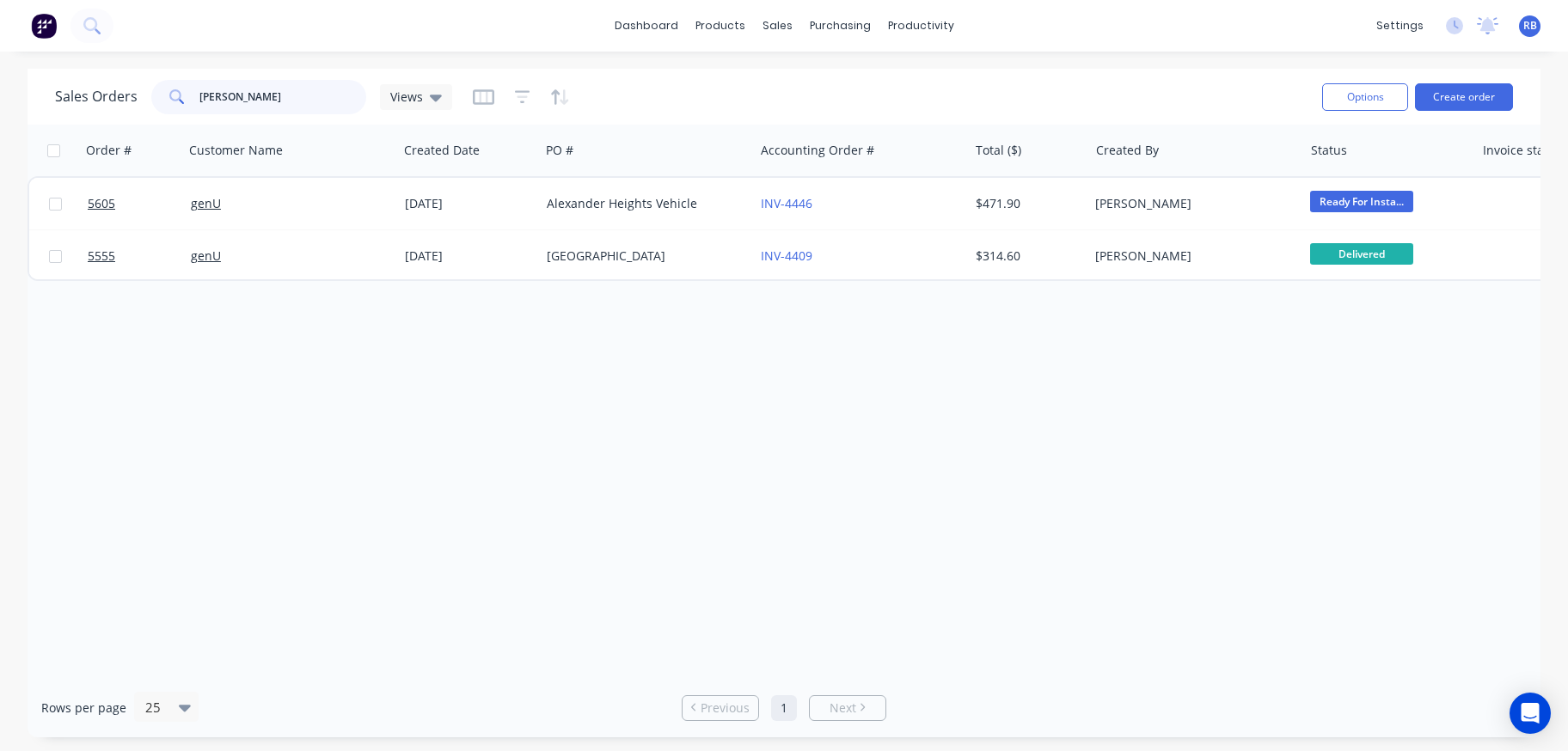
drag, startPoint x: 291, startPoint y: 93, endPoint x: 126, endPoint y: 93, distance: 165.0
click at [126, 93] on div "Sales Orders [PERSON_NAME] Views" at bounding box center [254, 97] width 397 height 35
type input "genU"
